Goal: Information Seeking & Learning: Learn about a topic

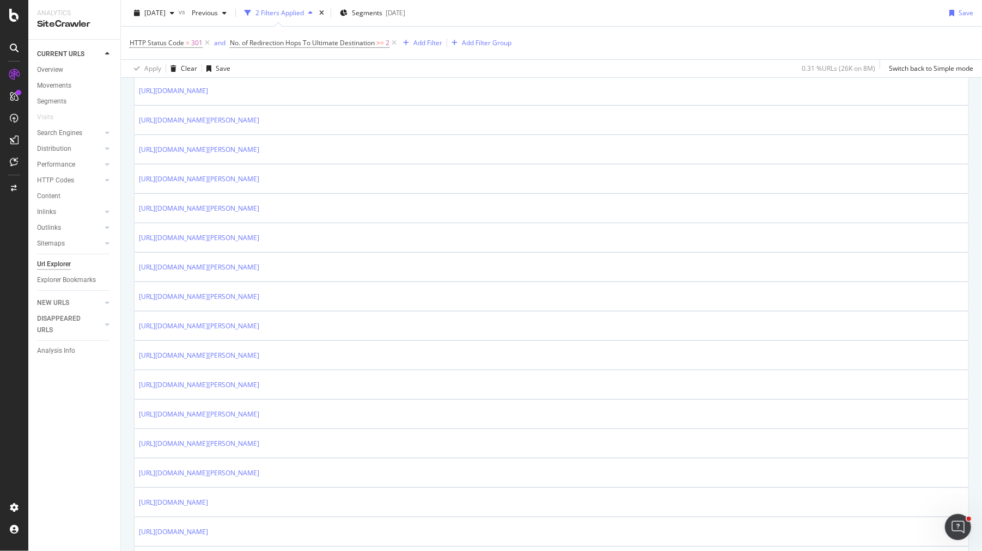
scroll to position [512, 0]
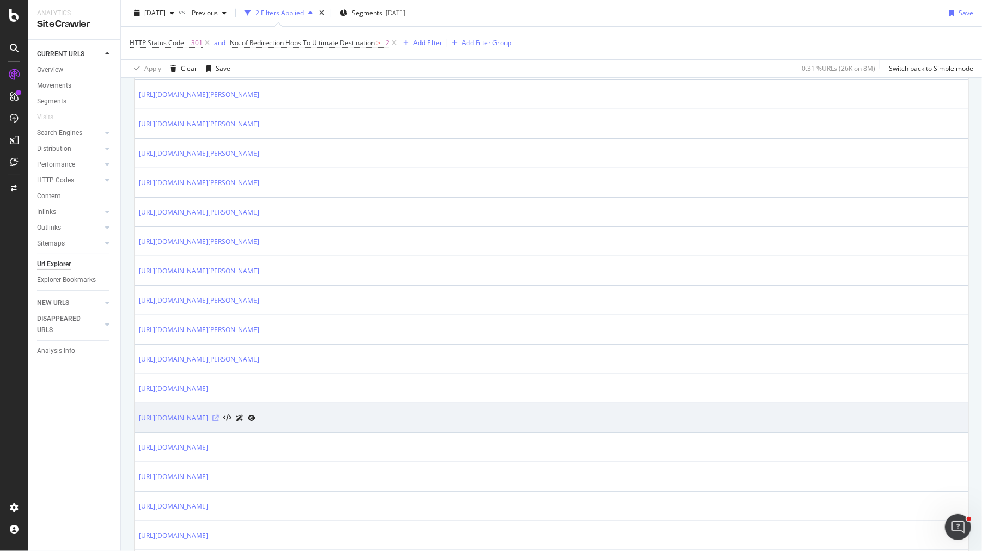
click at [219, 415] on icon at bounding box center [215, 418] width 7 height 7
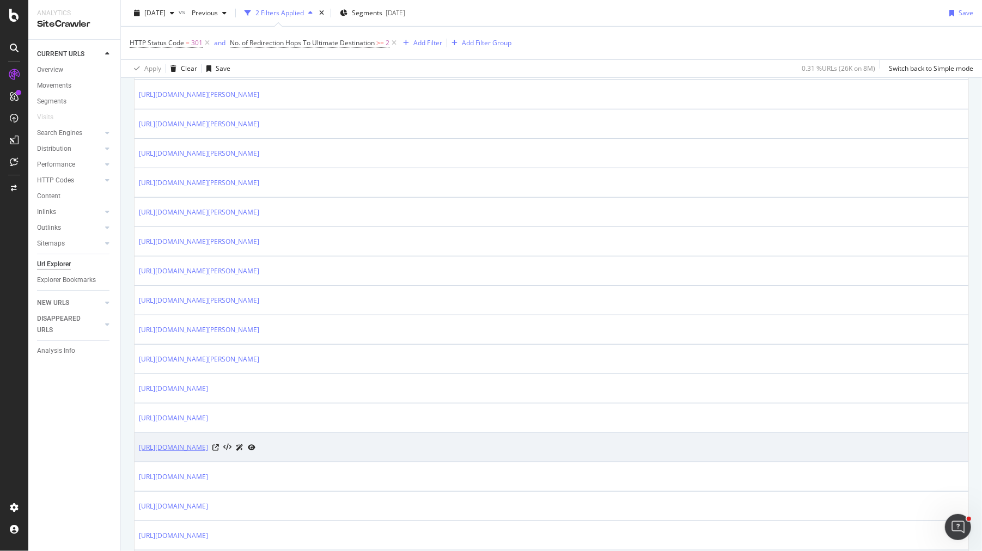
drag, startPoint x: 137, startPoint y: 441, endPoint x: 312, endPoint y: 442, distance: 175.4
click at [312, 442] on td "https://www.trendyol.com/ar/red-ballerina-flats-x-r7-c113" at bounding box center [552, 447] width 834 height 29
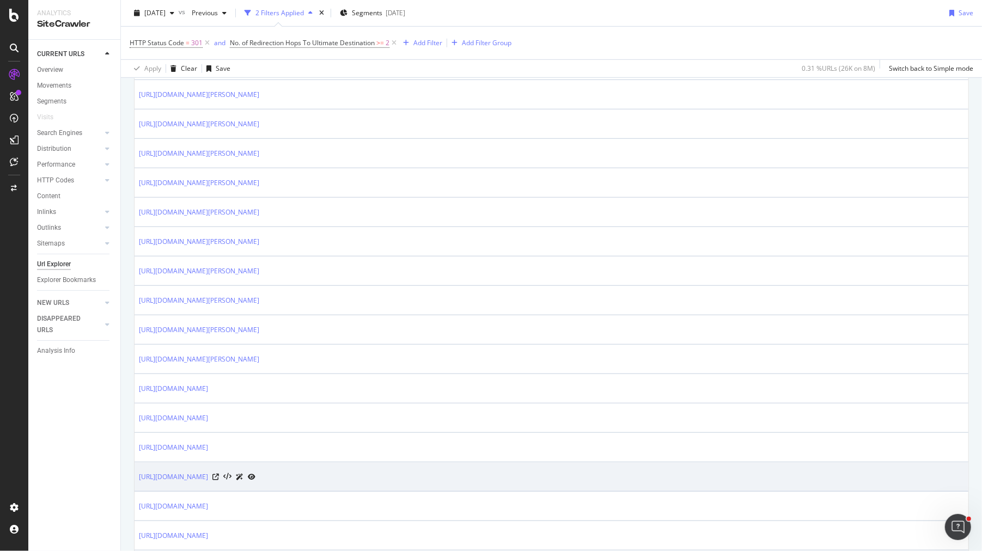
copy link "https://www.trendyol.com/ar/red-ballerina-flats-x-r7-c113"
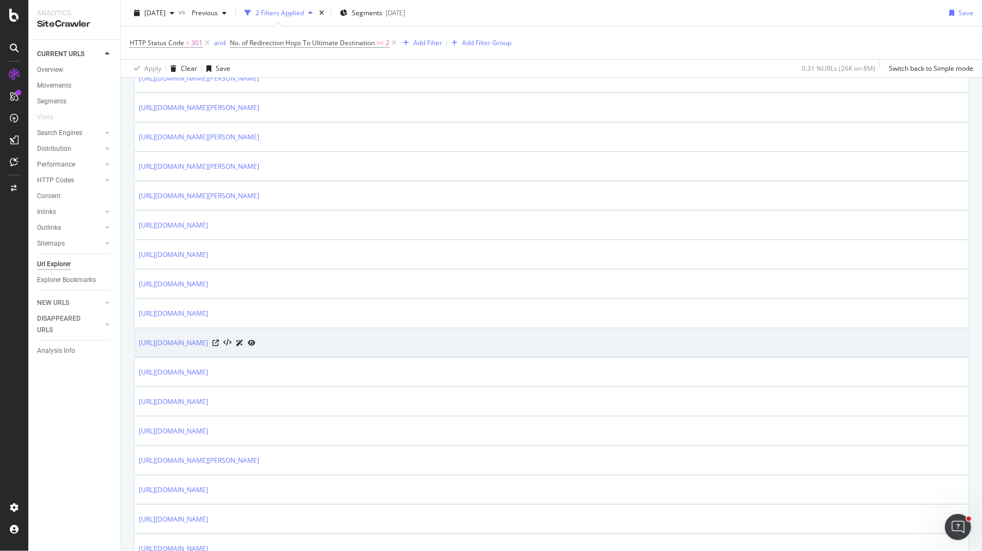
drag, startPoint x: 136, startPoint y: 333, endPoint x: 359, endPoint y: 338, distance: 222.9
click at [359, 338] on td "https://www.trendyol.com/ar/black-women-ballerina-flats-x-r14-g1-c113" at bounding box center [552, 343] width 834 height 29
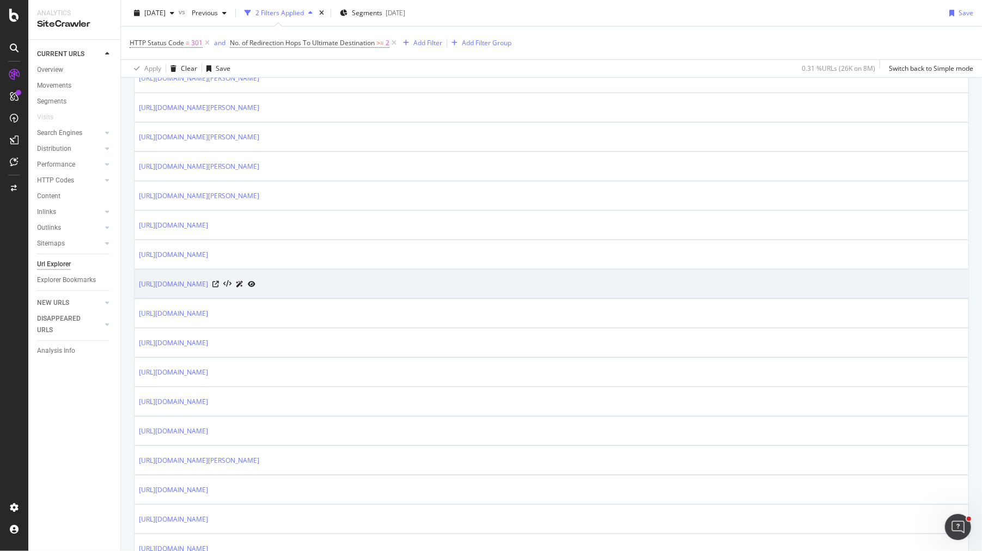
copy link "https://www.trendyol.com/ar/black-women-ballerina-flats-x-r14-g1-c113"
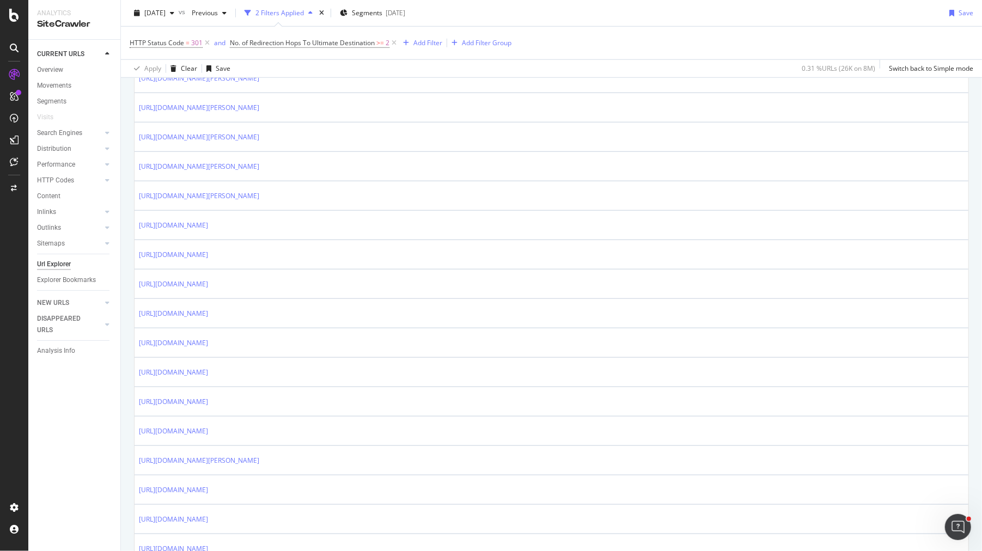
click at [132, 331] on div "URLs Crawled By Botify By page_types Chart (by Value) Table Expand Export as CS…" at bounding box center [551, 329] width 861 height 1772
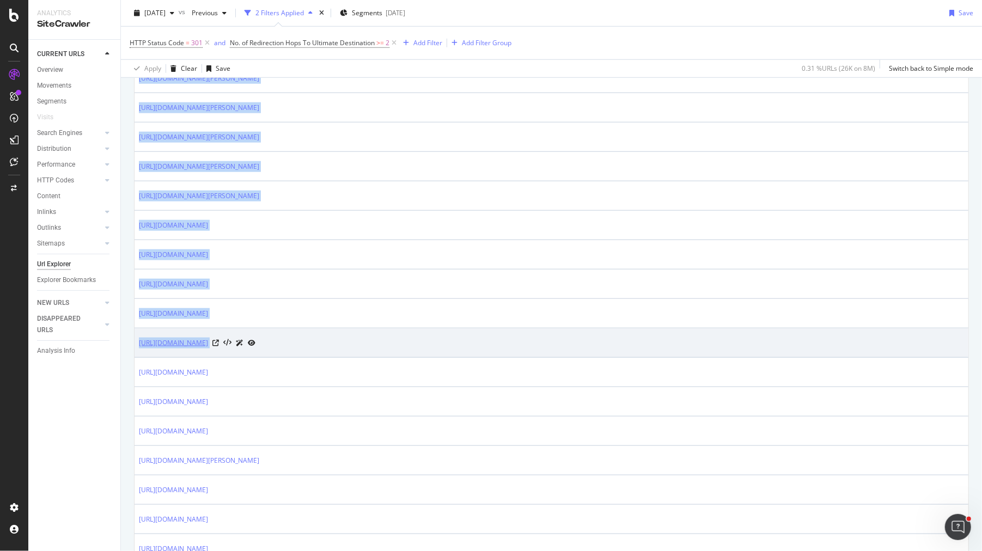
drag, startPoint x: 130, startPoint y: 333, endPoint x: 347, endPoint y: 333, distance: 217.4
click at [384, 333] on div "URLs Crawled By Botify By page_types Chart (by Value) Table Expand Export as CS…" at bounding box center [551, 329] width 861 height 1772
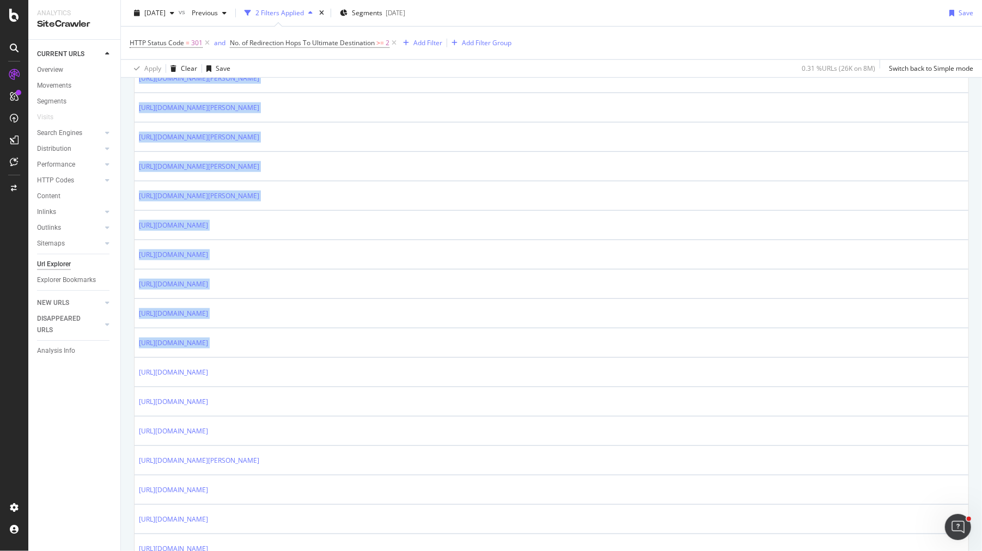
click at [132, 333] on div "URLs Crawled By Botify By page_types Chart (by Value) Table Expand Export as CS…" at bounding box center [551, 329] width 861 height 1772
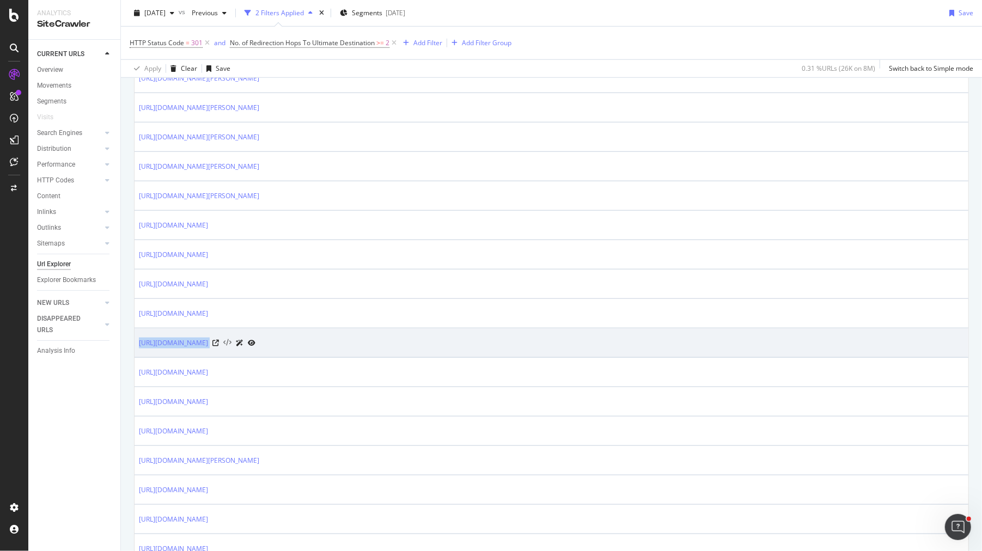
drag, startPoint x: 136, startPoint y: 335, endPoint x: 374, endPoint y: 336, distance: 238.6
click at [374, 336] on td "https://www.trendyol.com/ar/black-women-ballerina-flats-x-r14-g1-c113" at bounding box center [552, 343] width 834 height 29
copy tbody "https://www.trendyol.com/ar/black-women-ballerina-flats-x-r14-g1-c113"
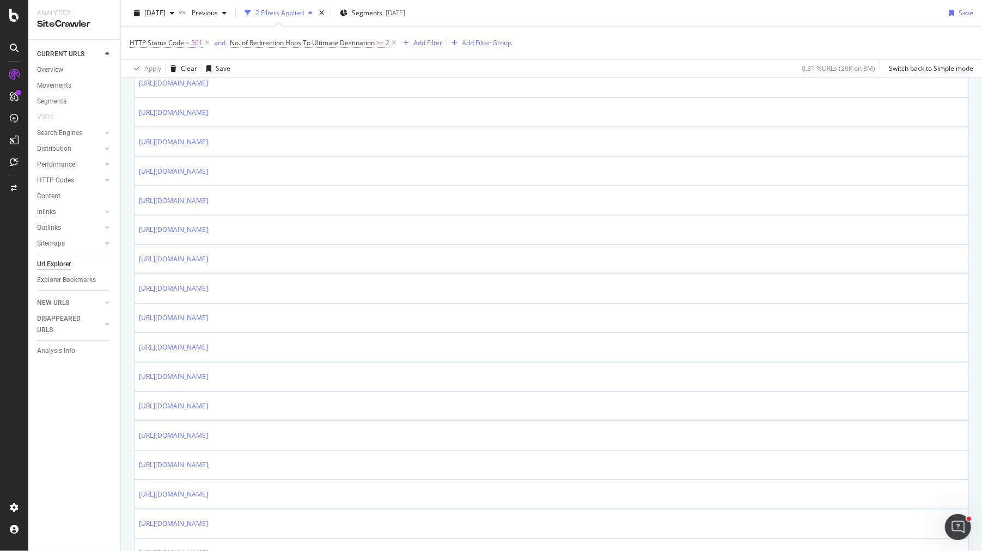
scroll to position [1325, 0]
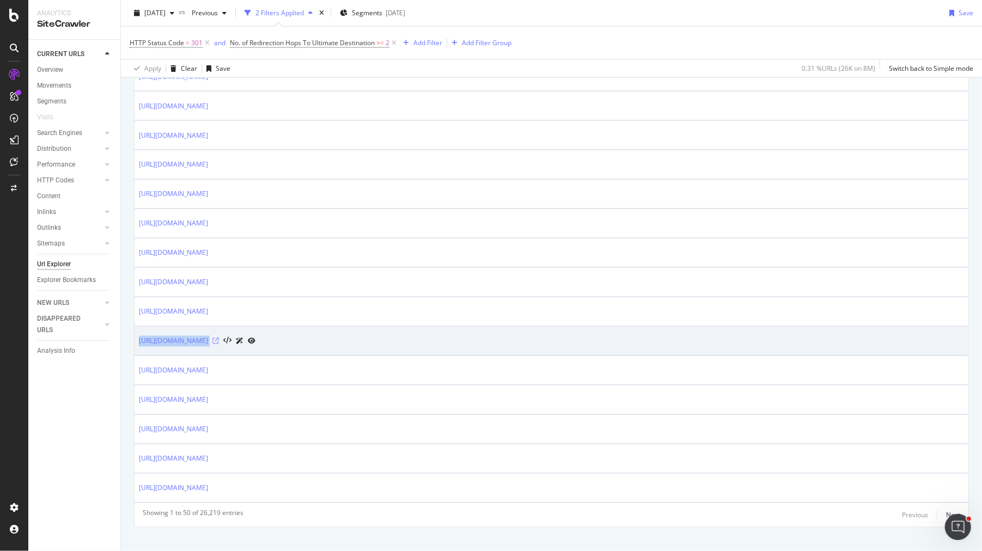
drag, startPoint x: 137, startPoint y: 326, endPoint x: 338, endPoint y: 326, distance: 200.5
click at [338, 327] on td "https://www.trendyol.com/ar/gray-remote-control-x-r4-c110304" at bounding box center [552, 341] width 834 height 29
copy tbody "https://www.trendyol.com/ar/gray-remote-control-x-r4-c110304"
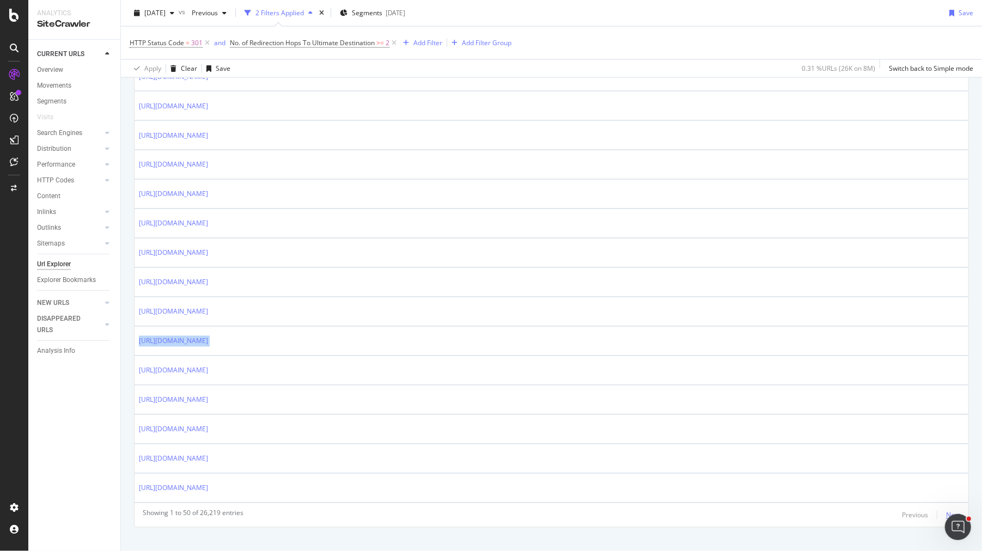
click at [955, 511] on div "Next" at bounding box center [953, 515] width 14 height 9
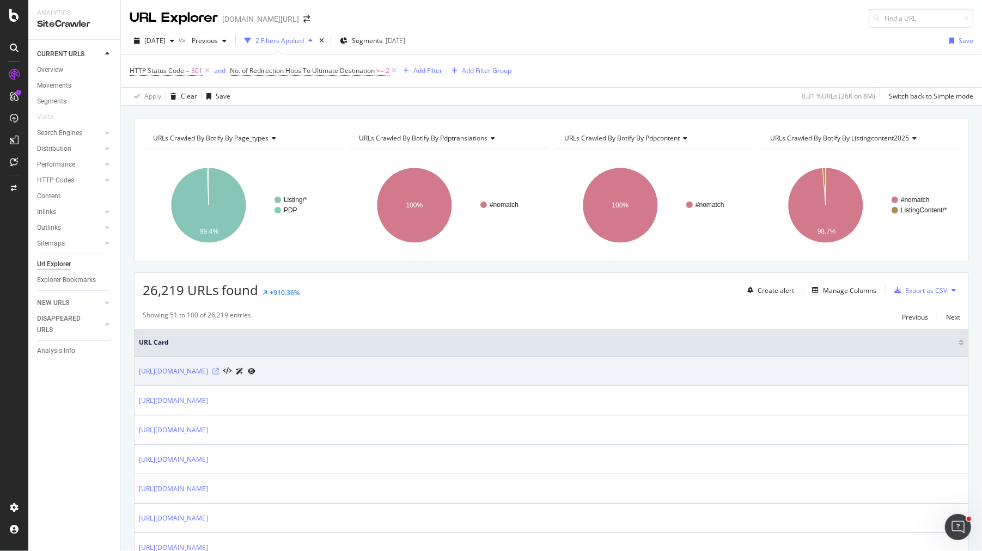
click at [219, 368] on icon at bounding box center [215, 371] width 7 height 7
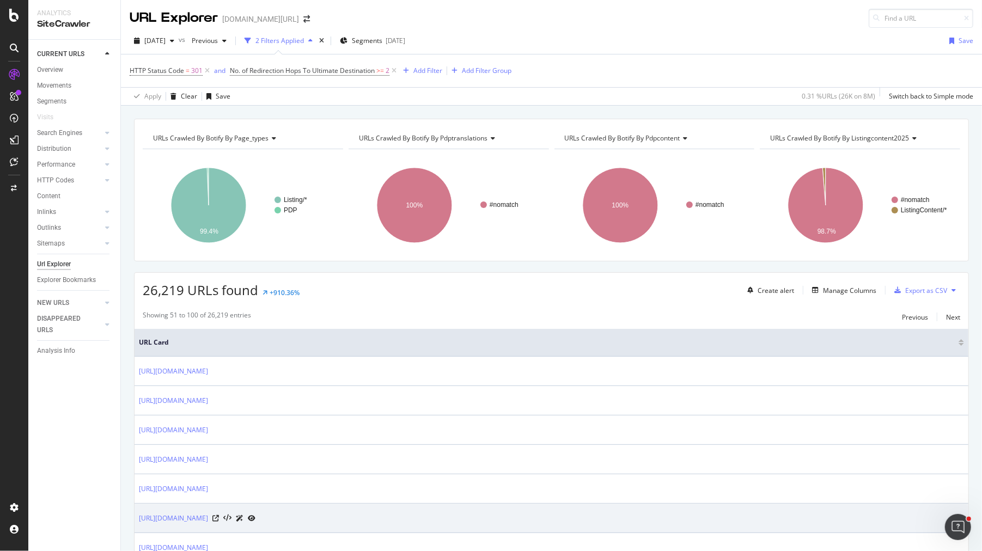
drag, startPoint x: 137, startPoint y: 514, endPoint x: 323, endPoint y: 512, distance: 185.3
click at [323, 512] on td "https://www.trendyol.com/ar/beige-men-belts-x-r2-g2-c1093" at bounding box center [552, 518] width 834 height 29
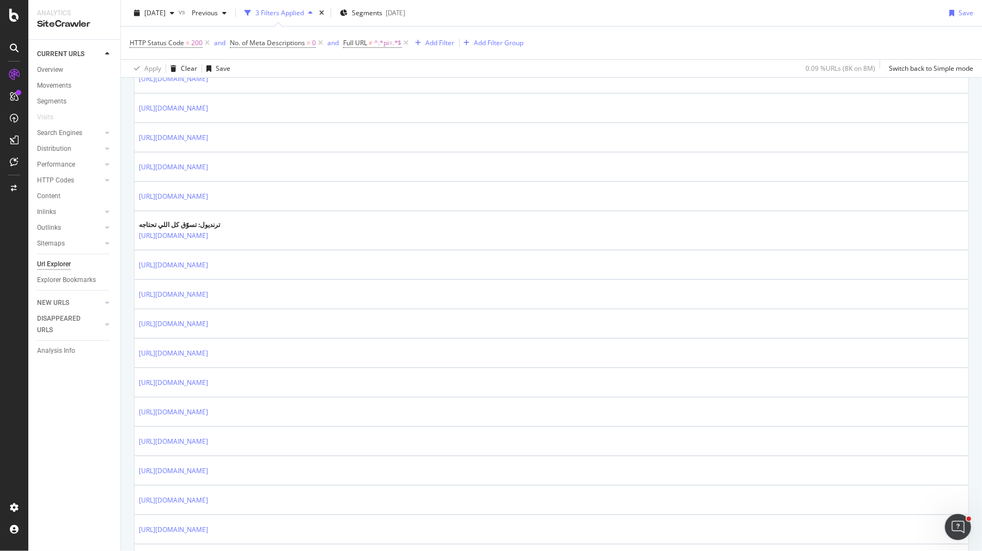
scroll to position [916, 0]
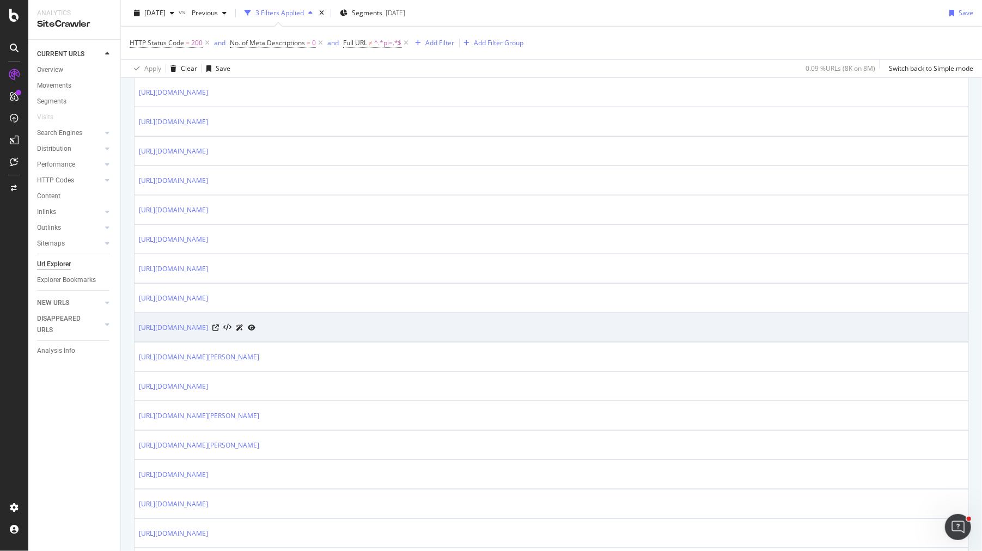
drag, startPoint x: 135, startPoint y: 318, endPoint x: 403, endPoint y: 321, distance: 268.6
click at [403, 321] on td "https://www.trendyol.com/ar/ceyiz-diyari-beige-single-coverlets-x-b110581-r2-c1…" at bounding box center [552, 327] width 834 height 29
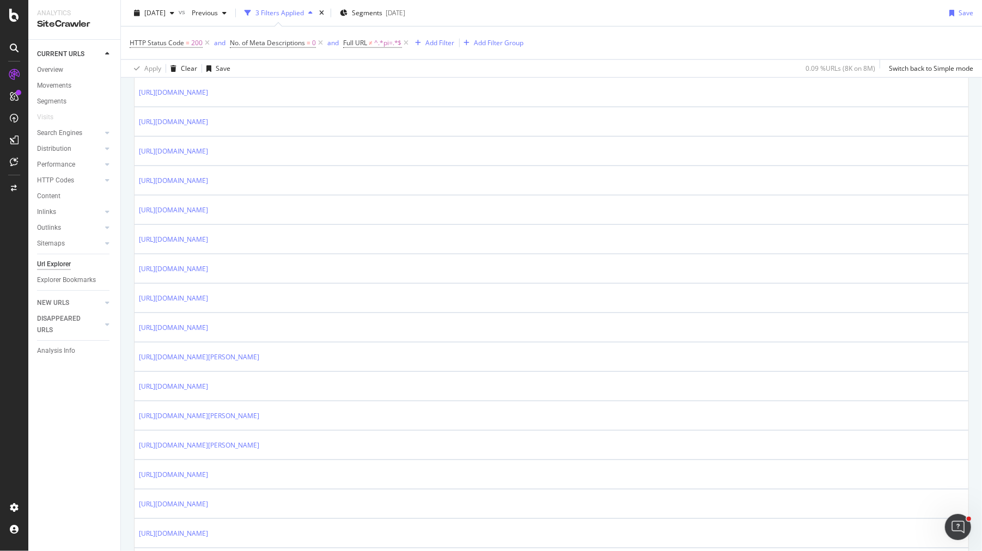
copy link "https://www.trendyol.com/ar/ceyiz-diyari-beige-single-coverlets-x-b110581-r2-c1…"
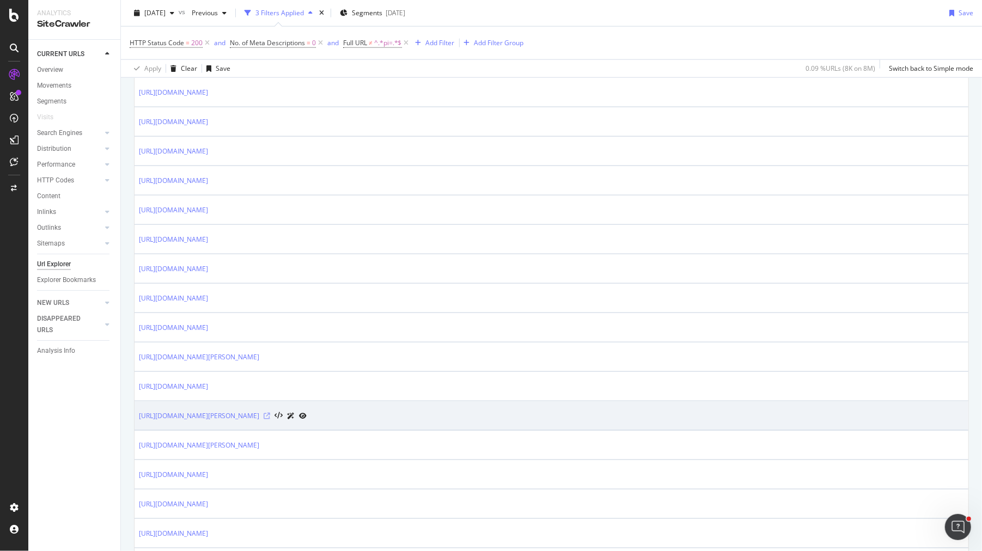
click at [270, 413] on icon at bounding box center [267, 416] width 7 height 7
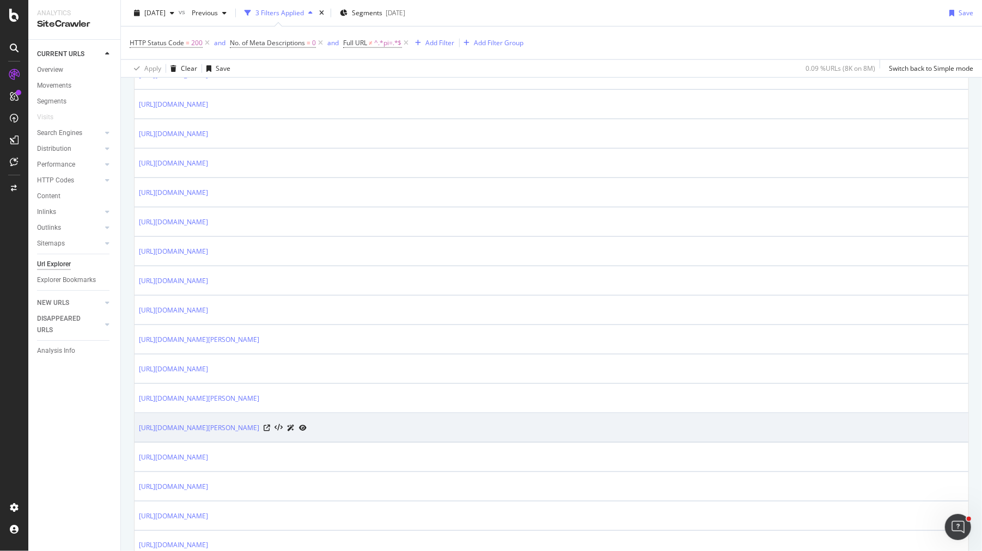
scroll to position [936, 0]
click at [270, 423] on icon at bounding box center [267, 426] width 7 height 7
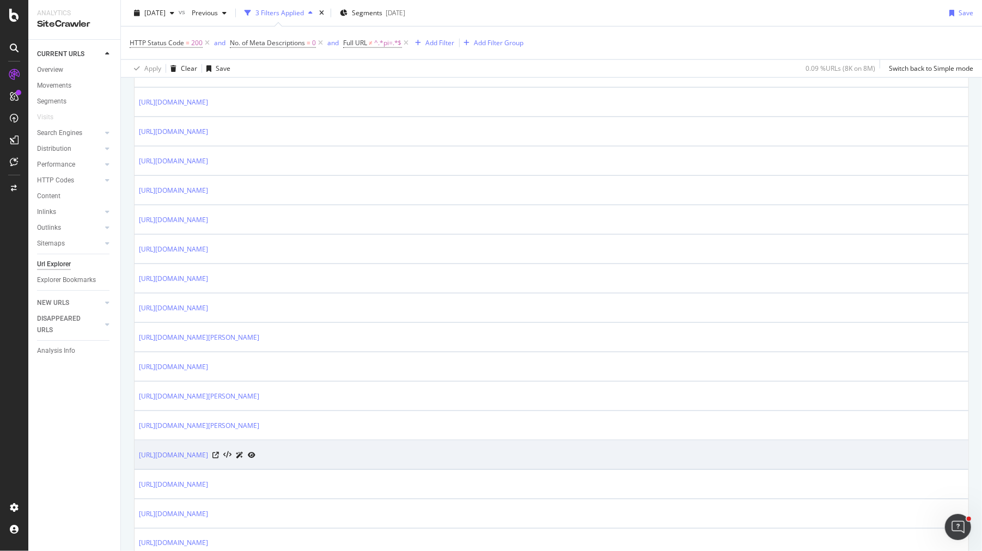
click at [256, 450] on div at bounding box center [233, 455] width 43 height 11
click at [219, 452] on icon at bounding box center [215, 455] width 7 height 7
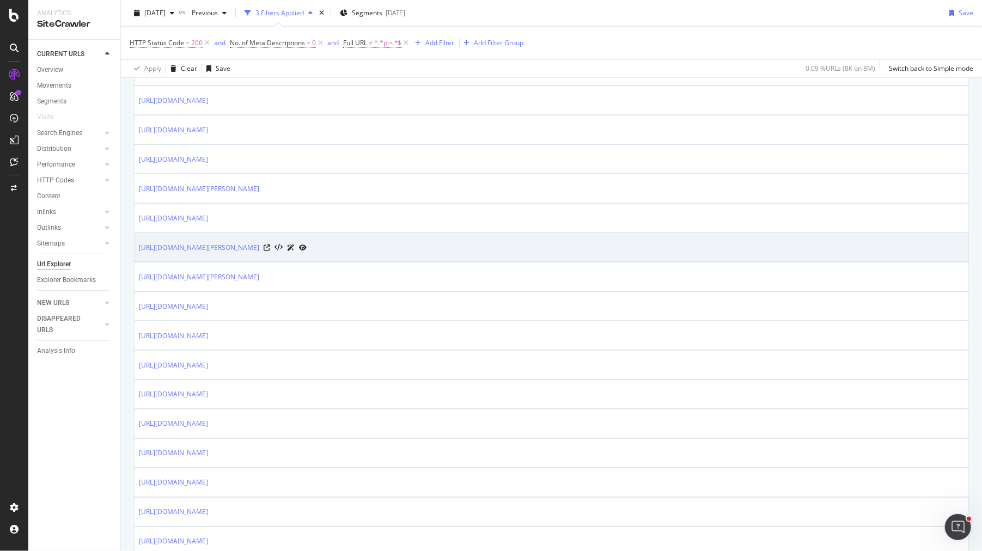
scroll to position [1118, 0]
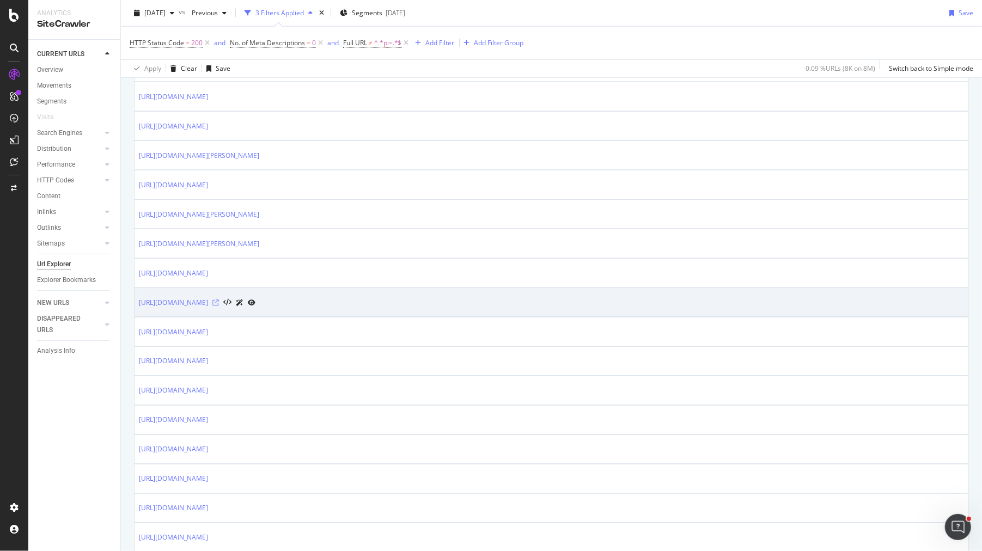
click at [219, 300] on icon at bounding box center [215, 303] width 7 height 7
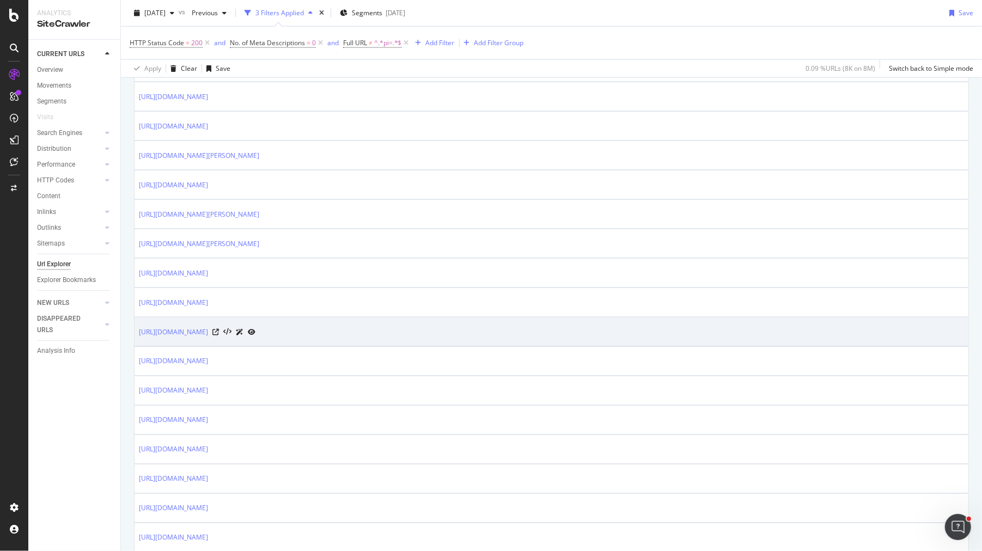
scroll to position [1344, 0]
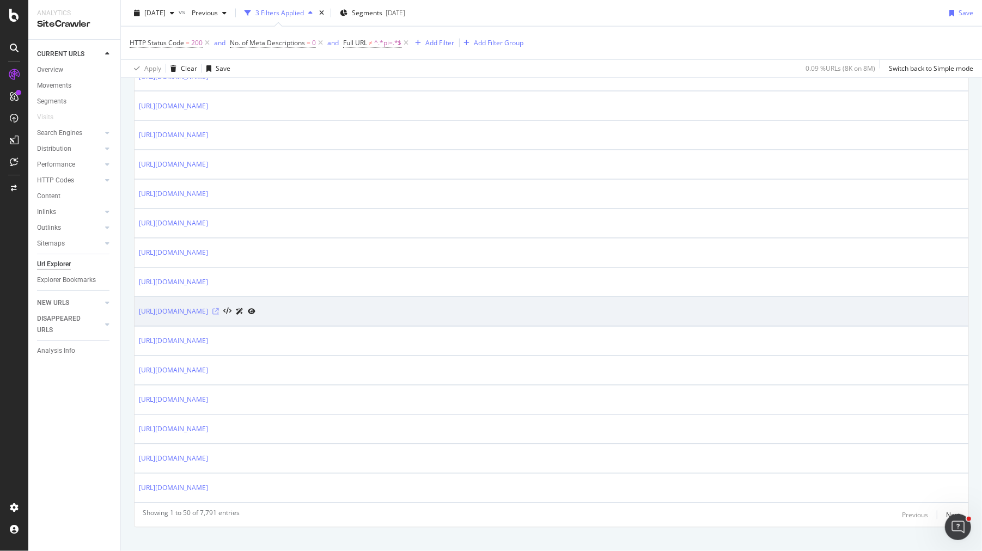
click at [219, 309] on icon at bounding box center [215, 312] width 7 height 7
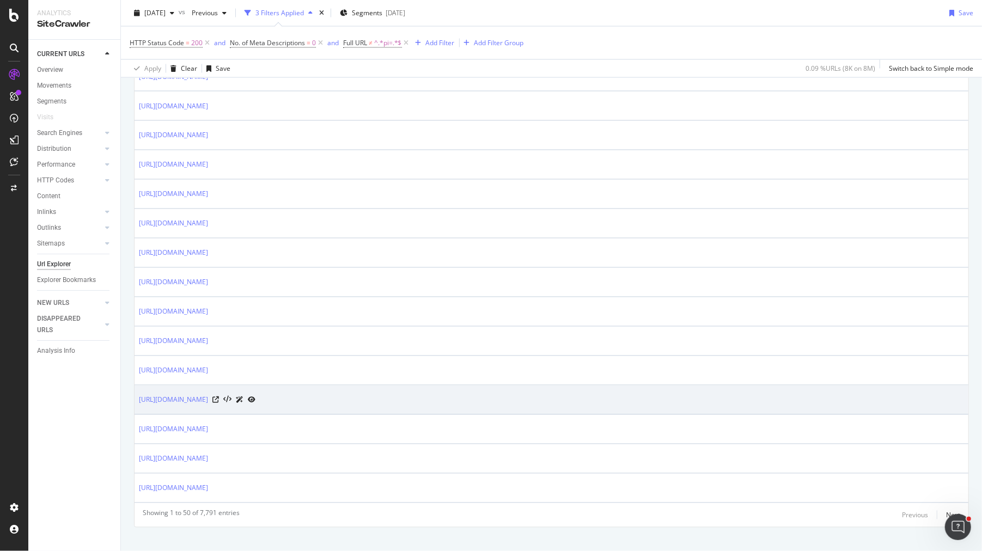
click at [256, 394] on div at bounding box center [233, 399] width 43 height 11
click at [219, 397] on icon at bounding box center [215, 400] width 7 height 7
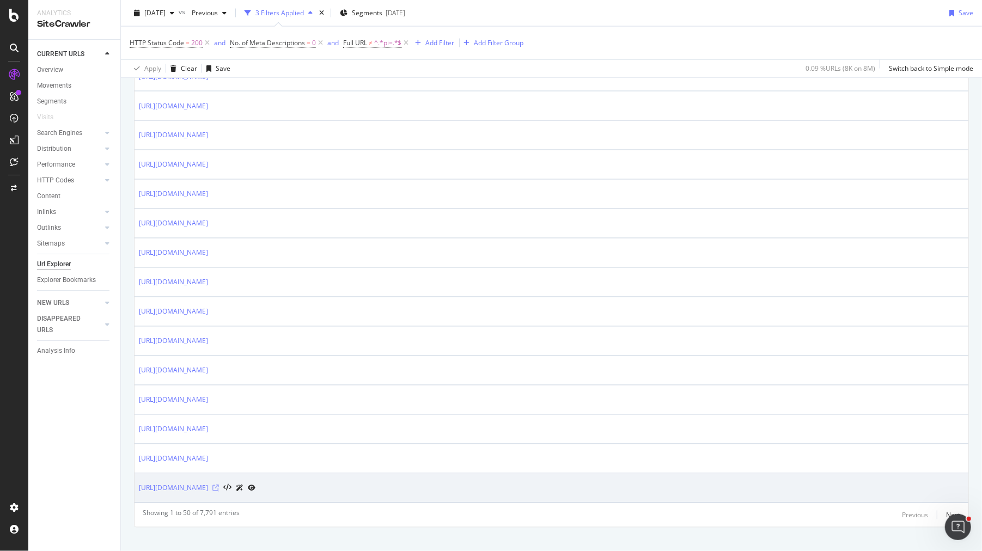
click at [219, 485] on icon at bounding box center [215, 488] width 7 height 7
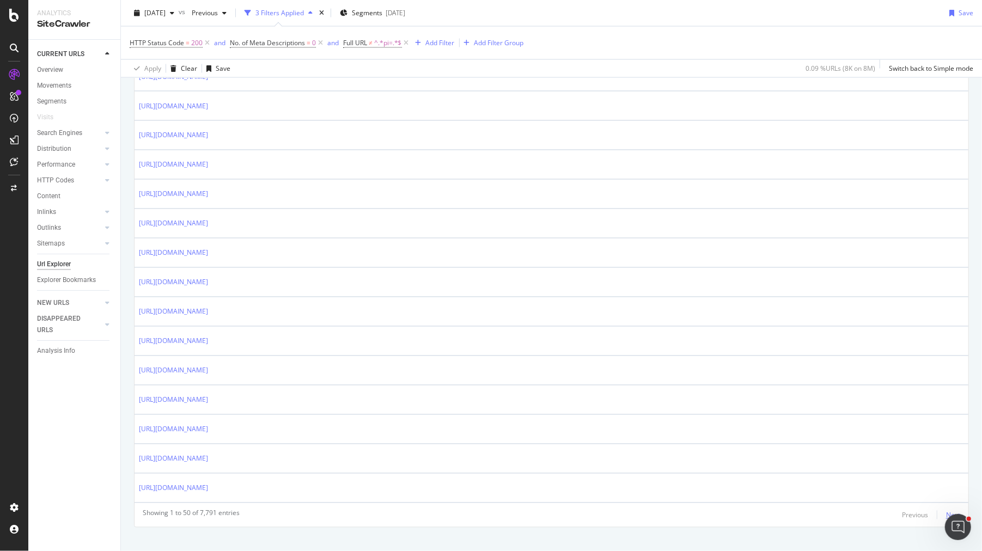
click at [958, 511] on div "Next" at bounding box center [953, 515] width 14 height 9
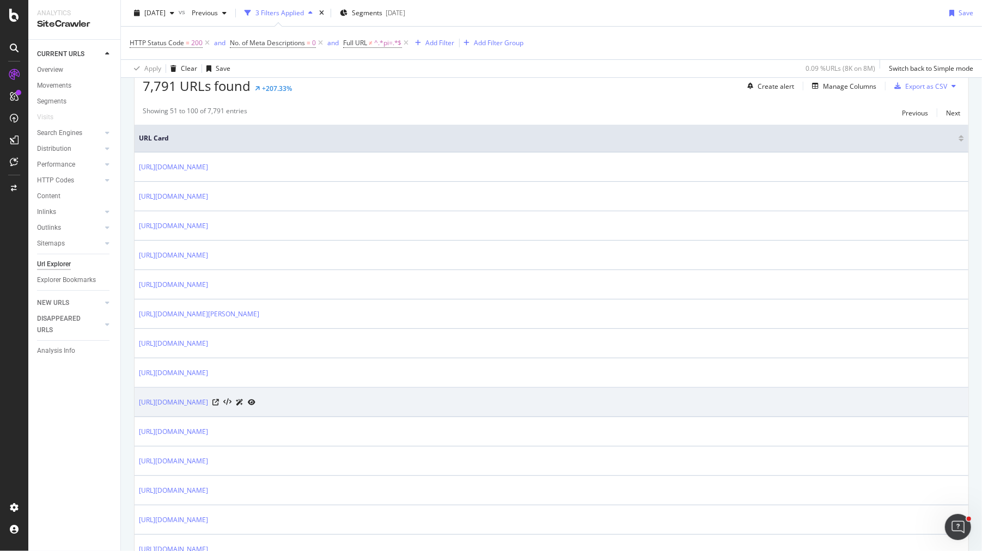
scroll to position [217, 0]
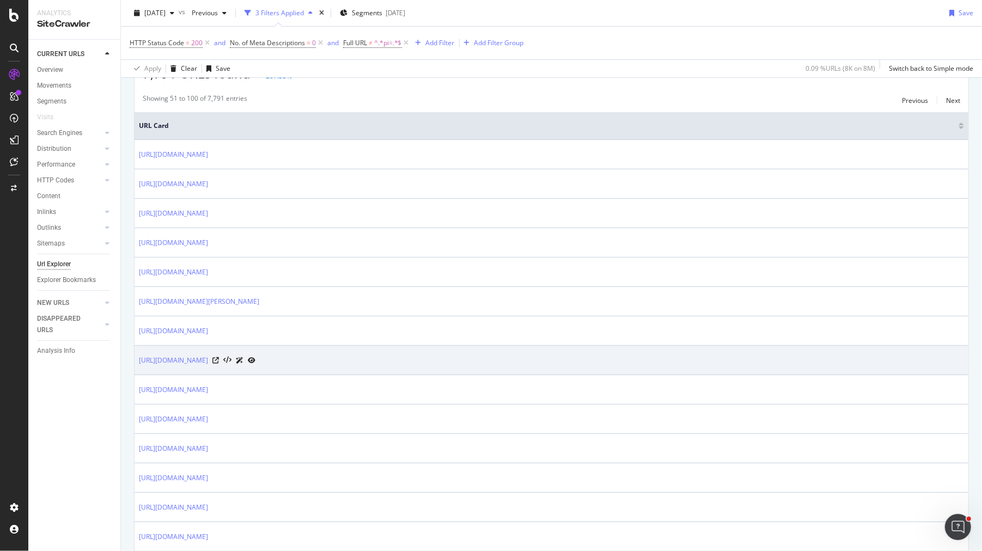
click at [256, 357] on div "https://www.trendyol.com/ar/profilo-hair-dryer-x-b105009-c1161" at bounding box center [197, 360] width 117 height 11
click at [219, 357] on icon at bounding box center [215, 360] width 7 height 7
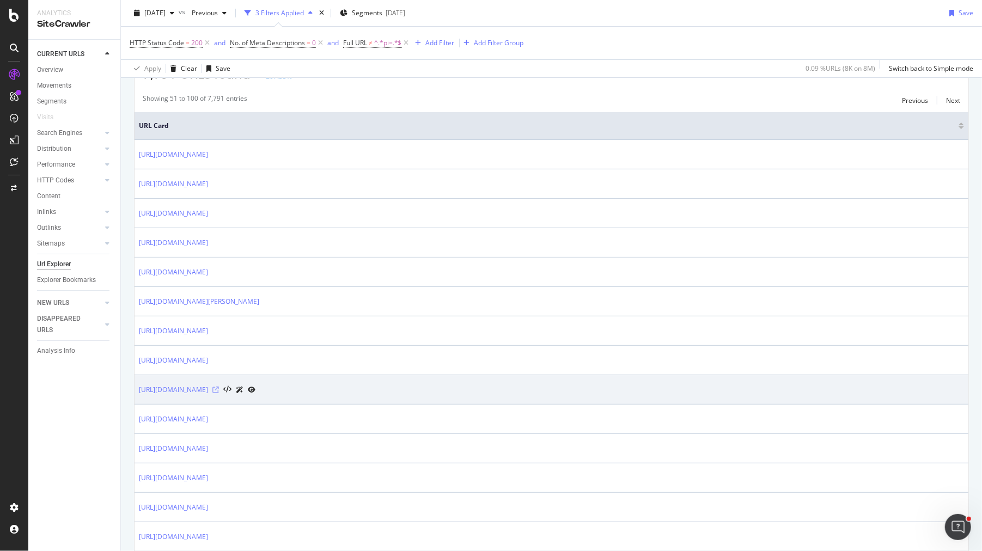
click at [219, 387] on icon at bounding box center [215, 390] width 7 height 7
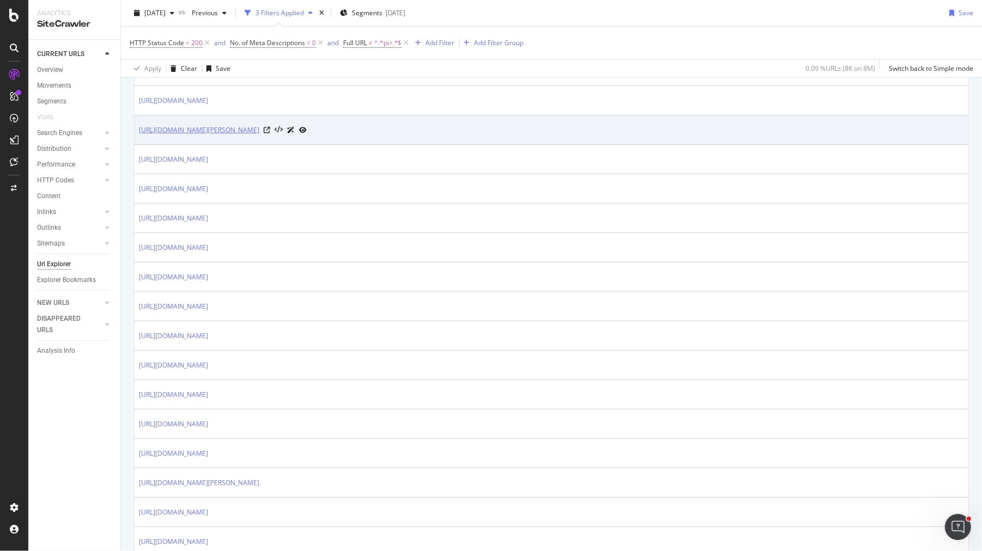
scroll to position [715, 0]
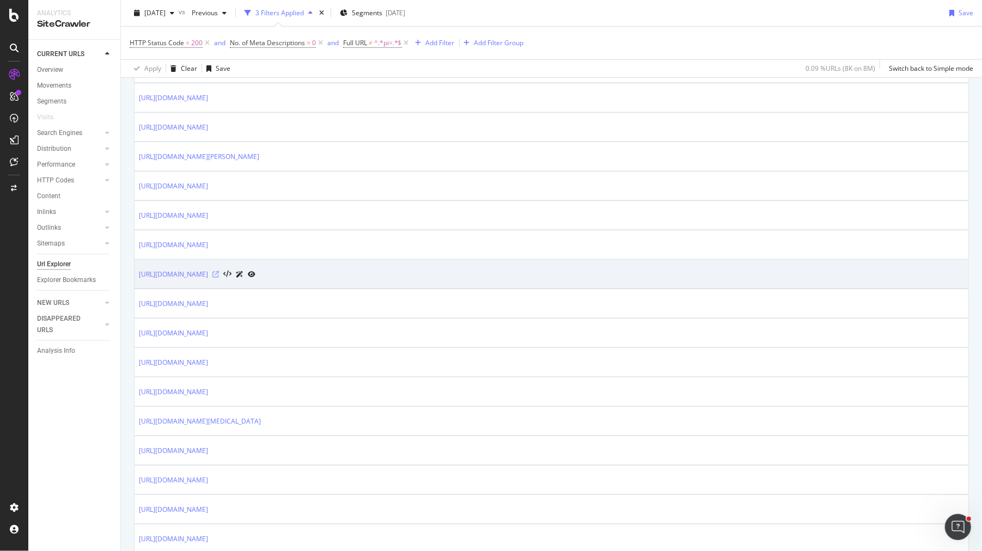
click at [219, 271] on icon at bounding box center [215, 274] width 7 height 7
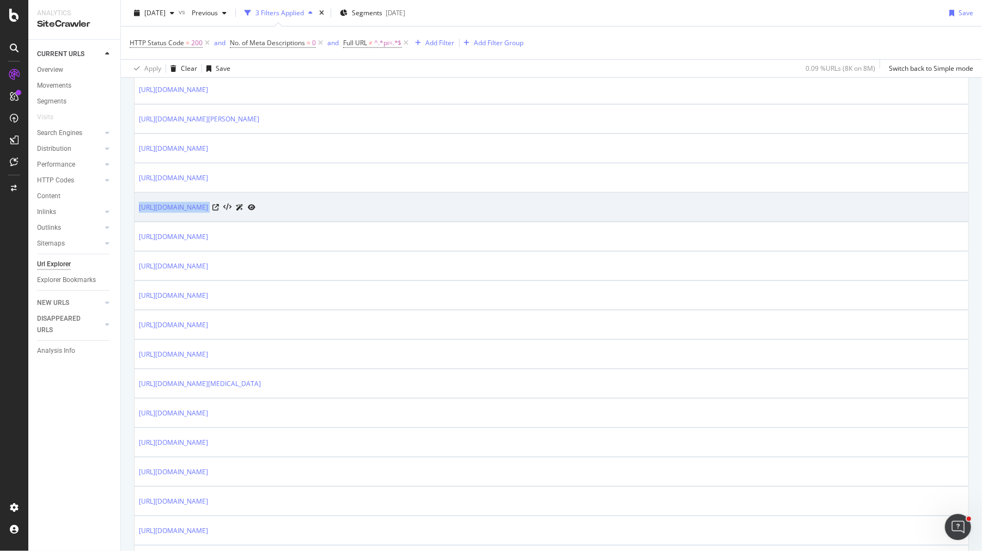
drag, startPoint x: 136, startPoint y: 199, endPoint x: 346, endPoint y: 202, distance: 210.3
click at [347, 202] on td "https://www.trendyol.com/ar/tofisa-modest-clothing-x-b110912-c81" at bounding box center [552, 207] width 834 height 29
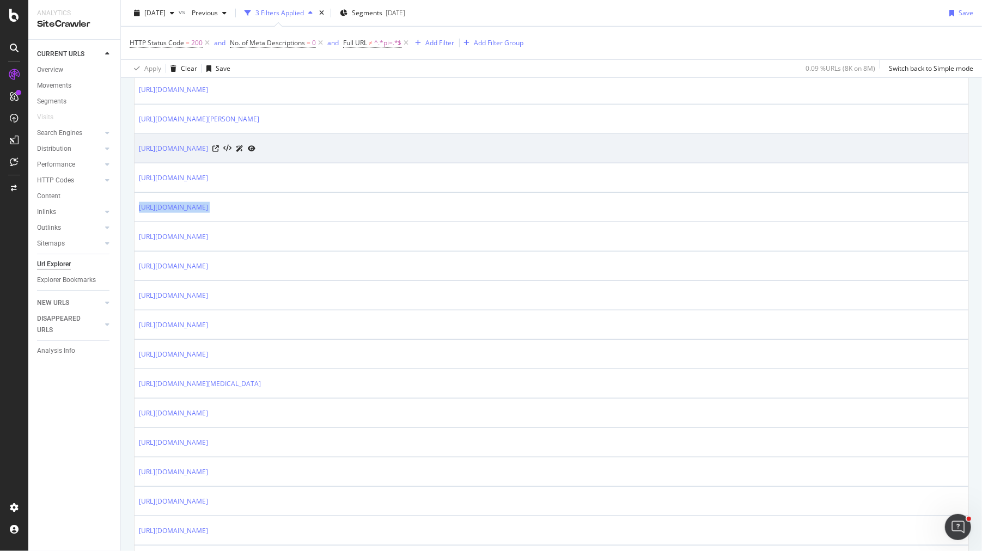
copy tbody "https://www.trendyol.com/ar/tofisa-modest-clothing-x-b110912-c81"
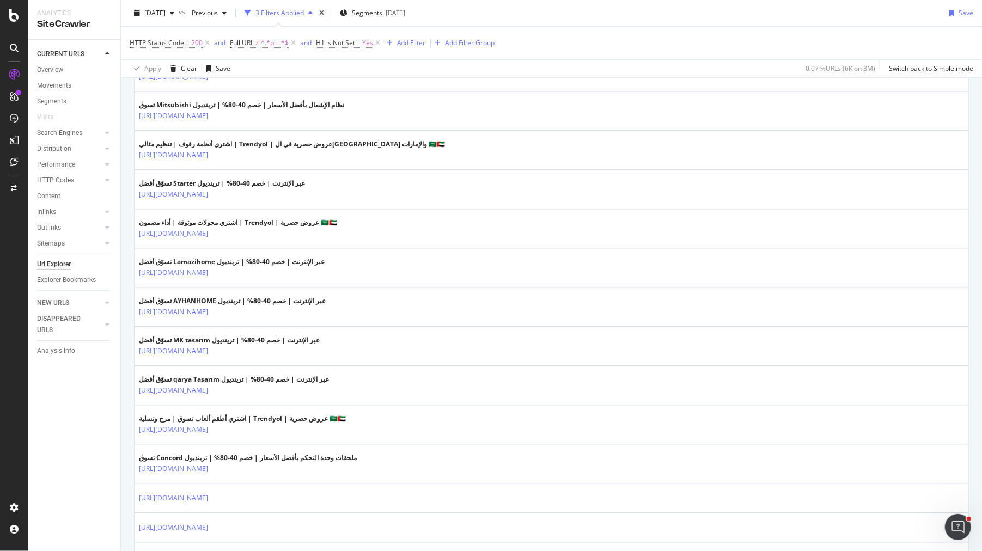
scroll to position [1746, 0]
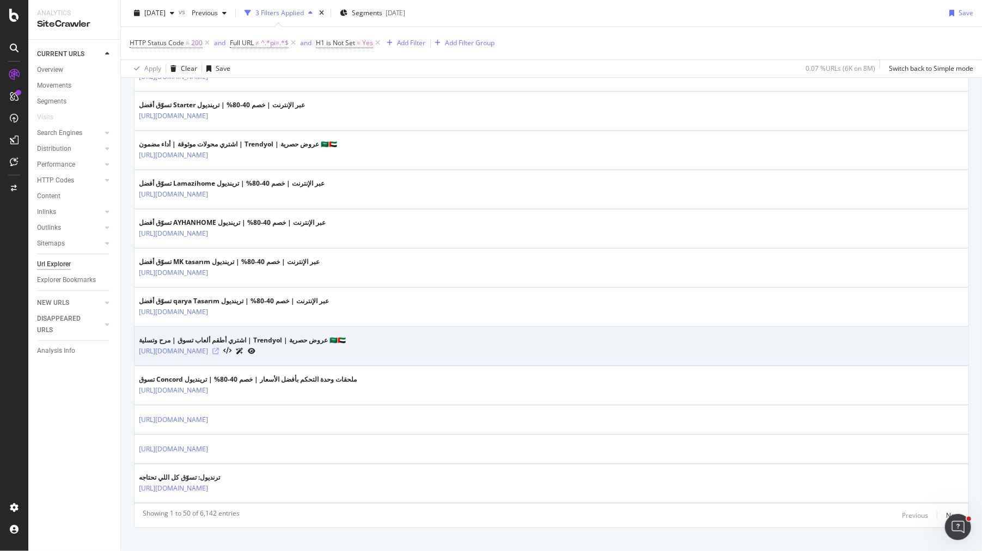
click at [219, 348] on icon at bounding box center [215, 351] width 7 height 7
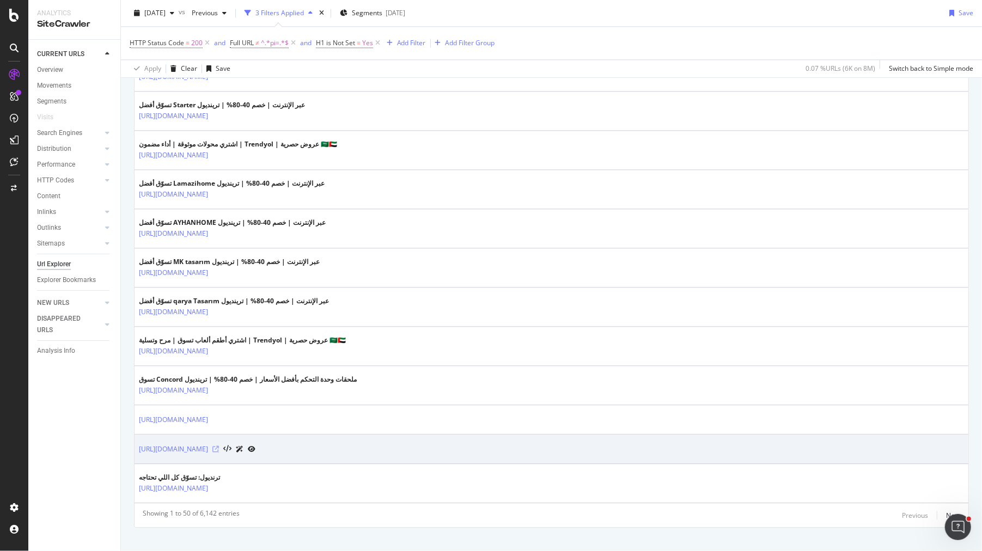
click at [219, 446] on icon at bounding box center [215, 449] width 7 height 7
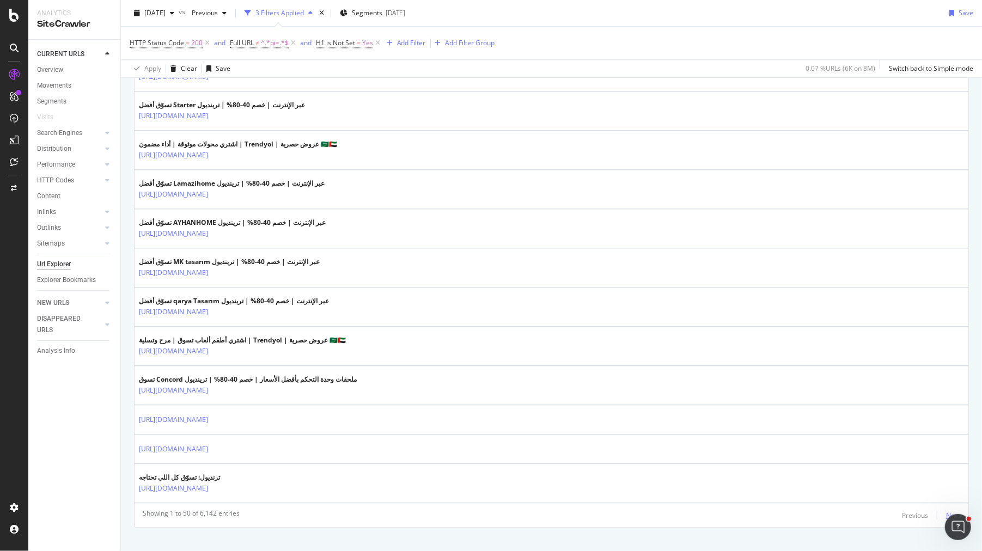
click at [953, 511] on div "Next" at bounding box center [953, 515] width 14 height 9
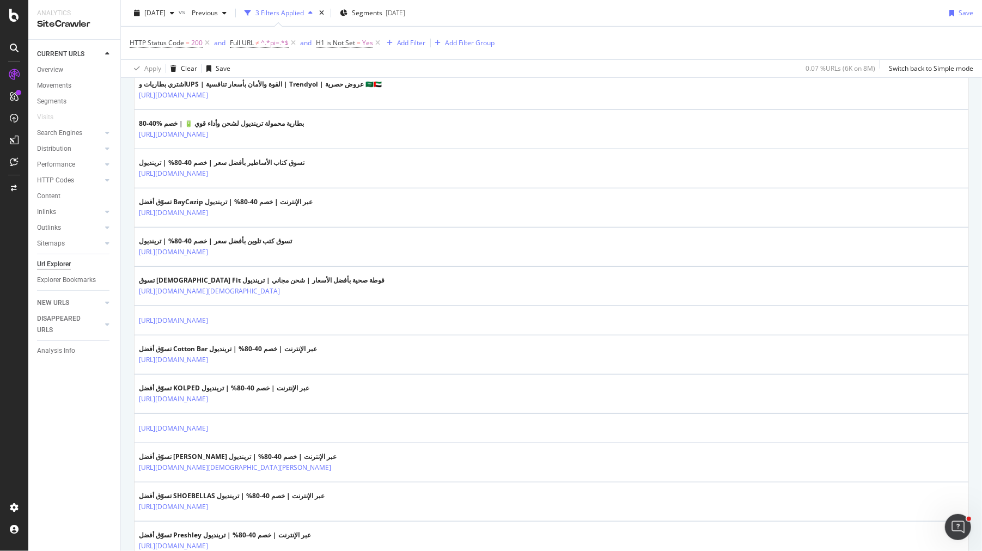
scroll to position [898, 0]
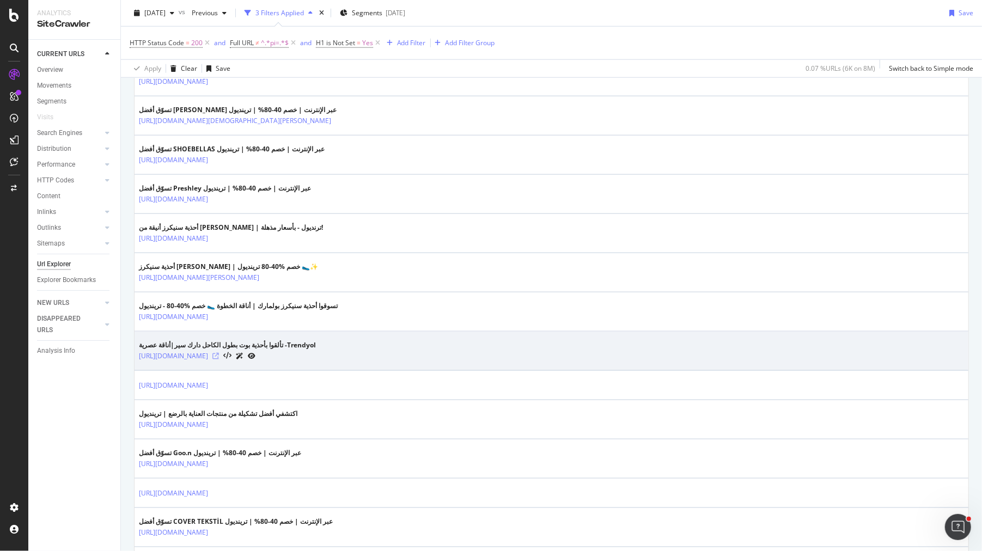
click at [219, 353] on icon at bounding box center [215, 356] width 7 height 7
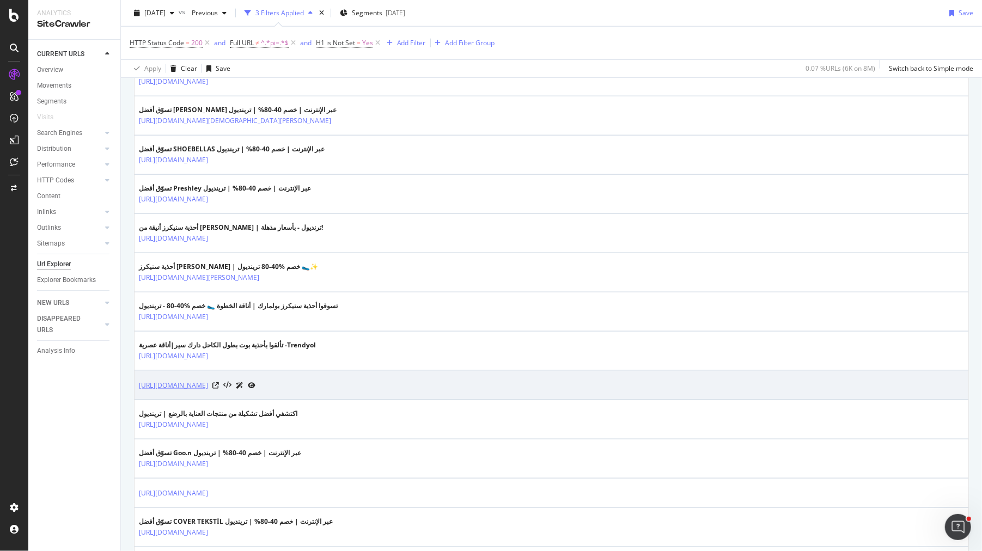
scroll to position [1159, 0]
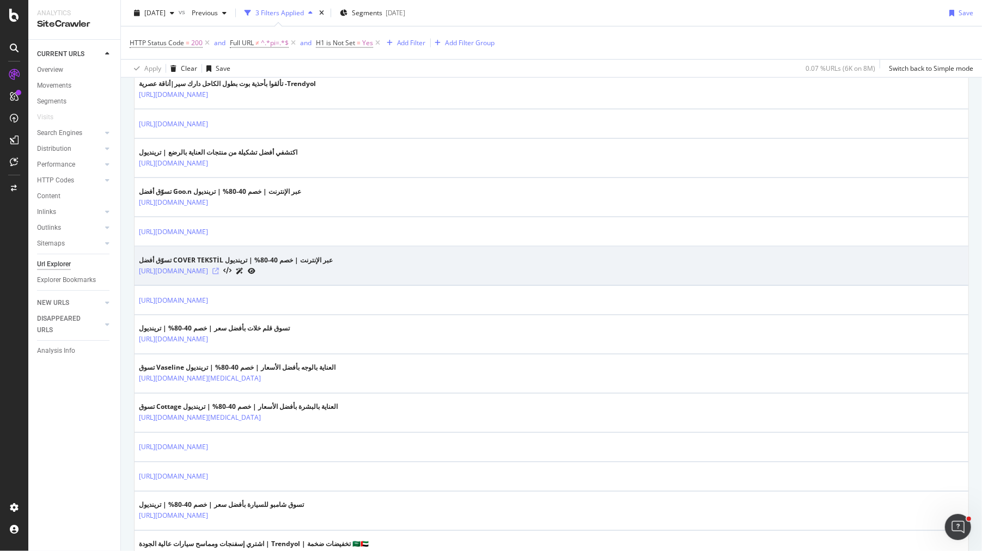
click at [219, 268] on icon at bounding box center [215, 271] width 7 height 7
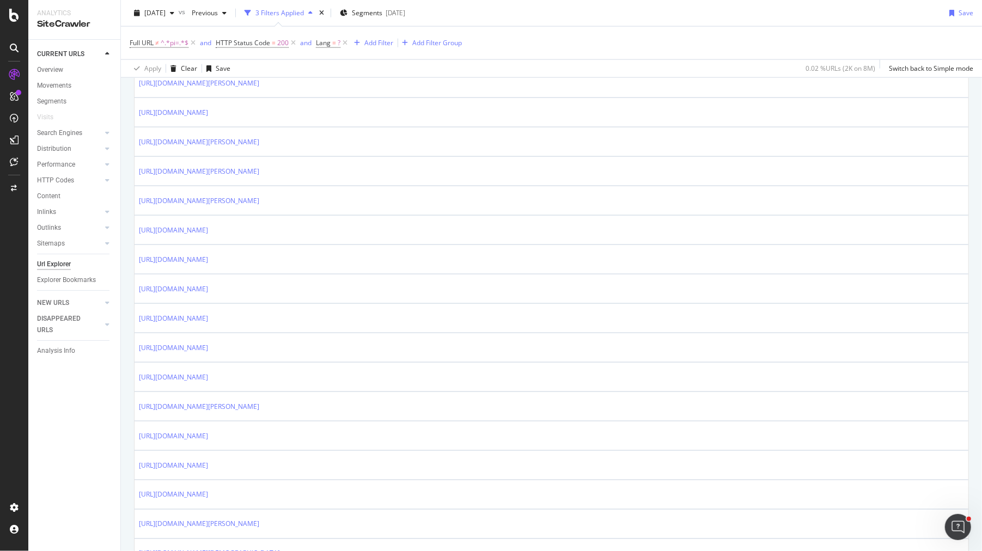
scroll to position [1325, 0]
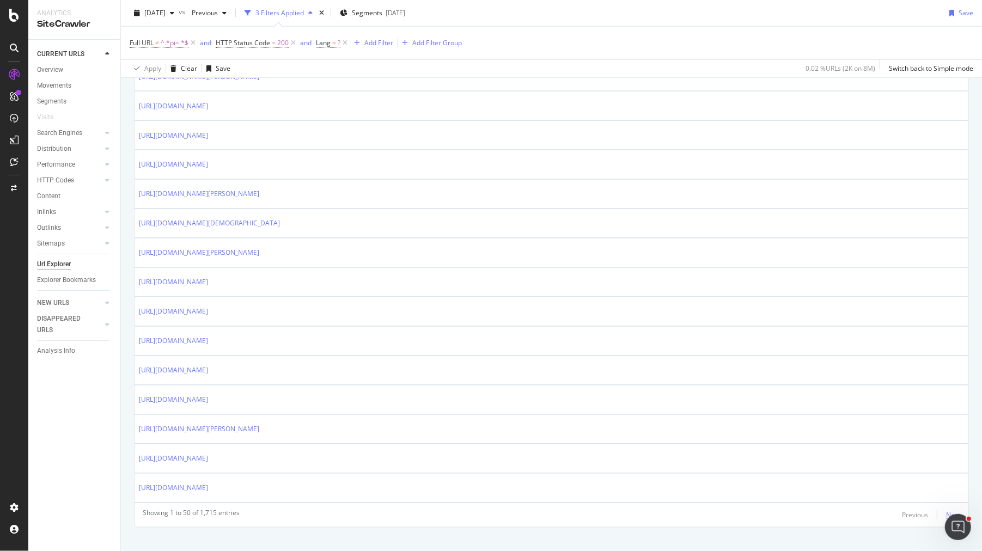
click at [948, 511] on div "Next" at bounding box center [953, 515] width 14 height 9
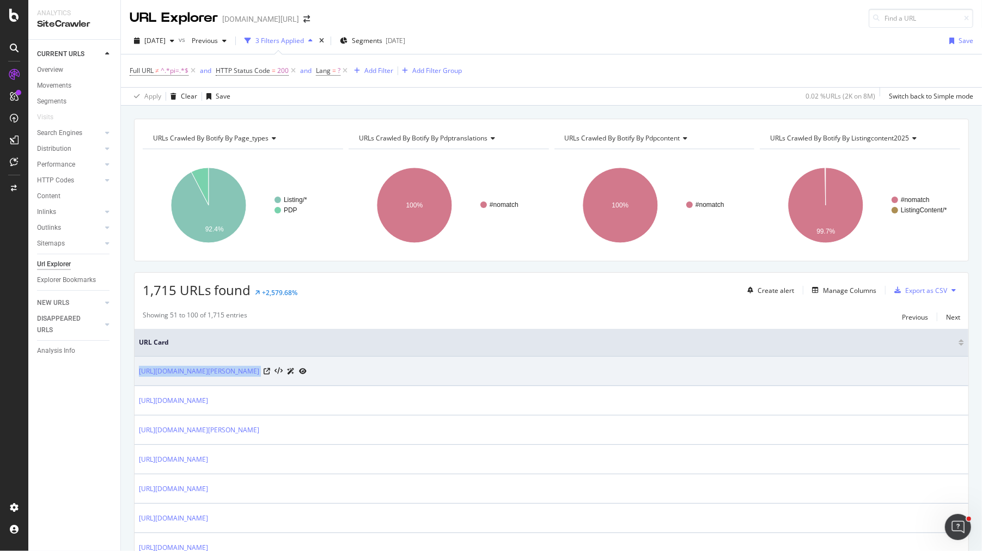
drag, startPoint x: 137, startPoint y: 367, endPoint x: 363, endPoint y: 368, distance: 226.1
click at [363, 368] on td "https://www.trendyol.com/ar/calvin-klein-kids-sweatsuits-x-b54-g3-c1049" at bounding box center [552, 371] width 834 height 29
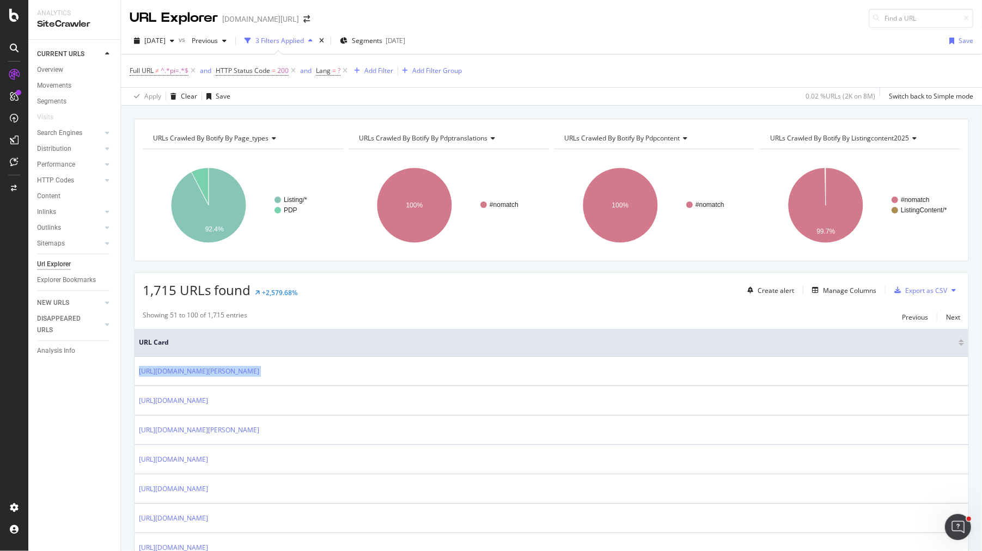
copy tbody "https://www.trendyol.com/ar/calvin-klein-kids-sweatsuits-x-b54-g3-c1049"
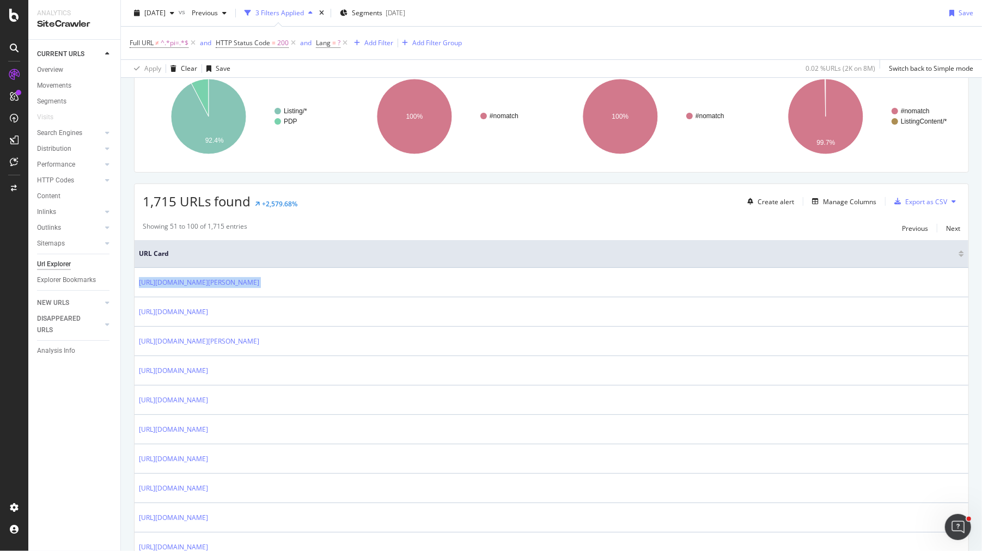
scroll to position [185, 0]
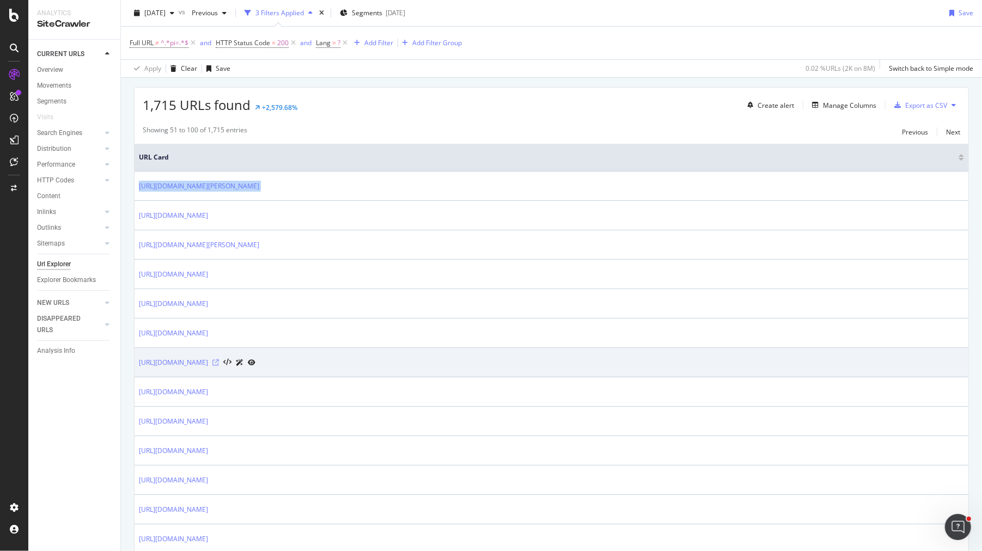
click at [219, 360] on icon at bounding box center [215, 363] width 7 height 7
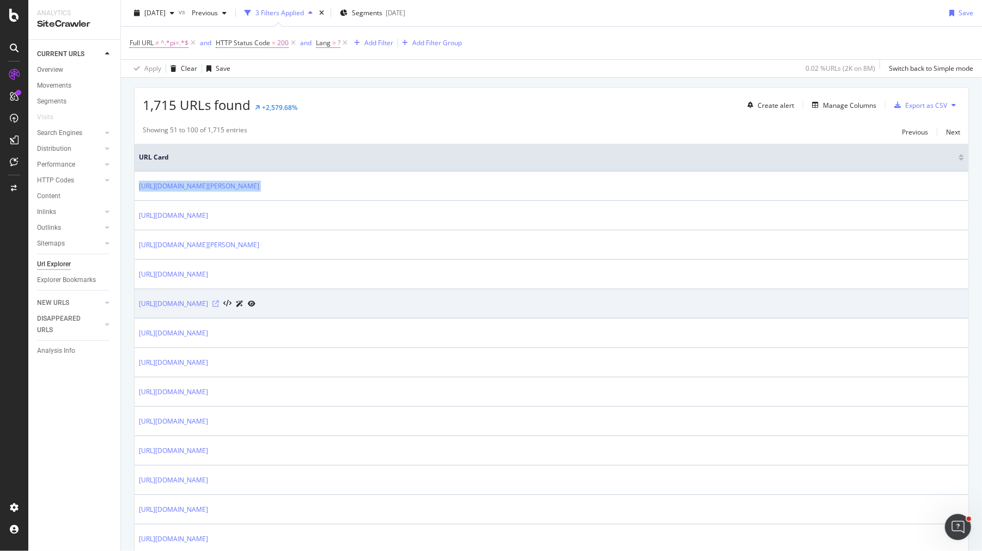
click at [219, 301] on icon at bounding box center [215, 304] width 7 height 7
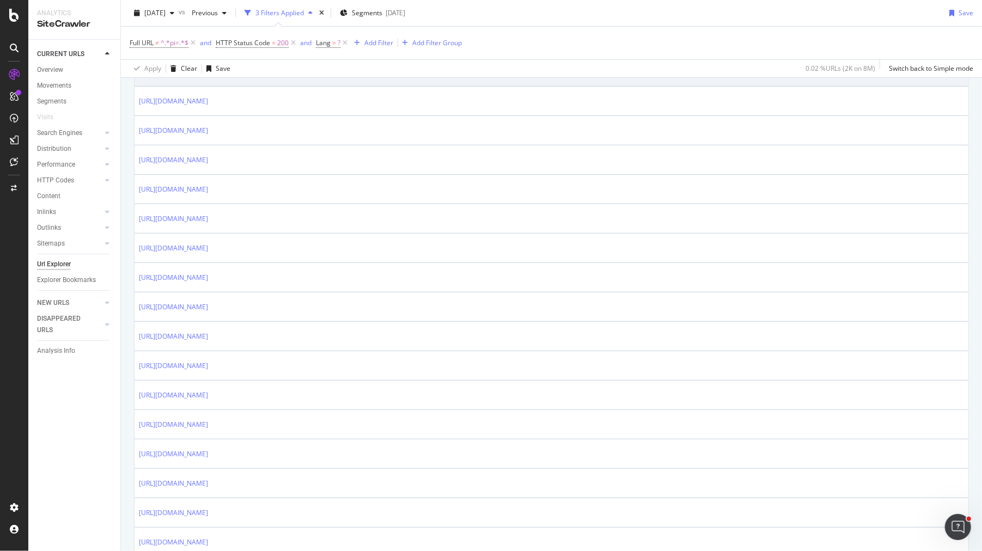
scroll to position [531, 0]
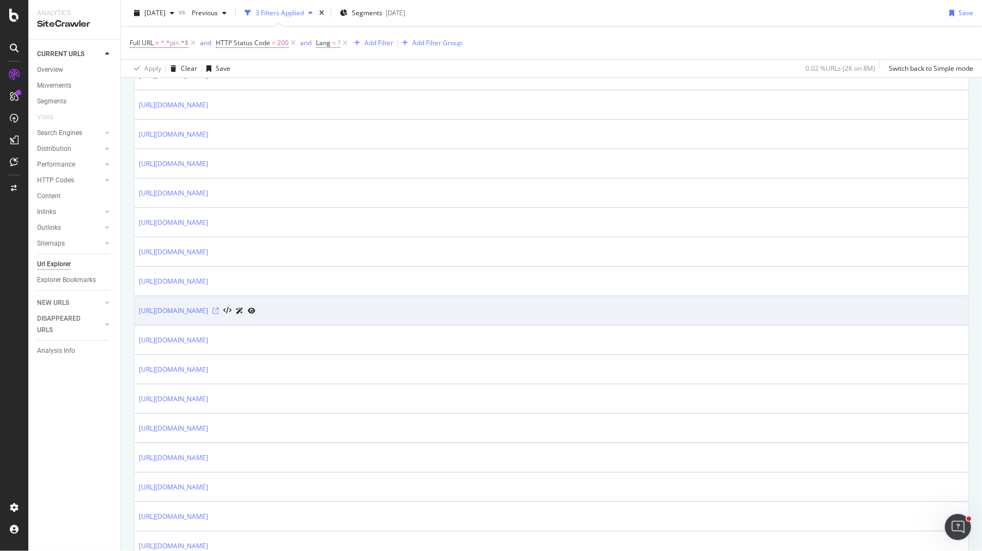
click at [219, 308] on icon at bounding box center [215, 311] width 7 height 7
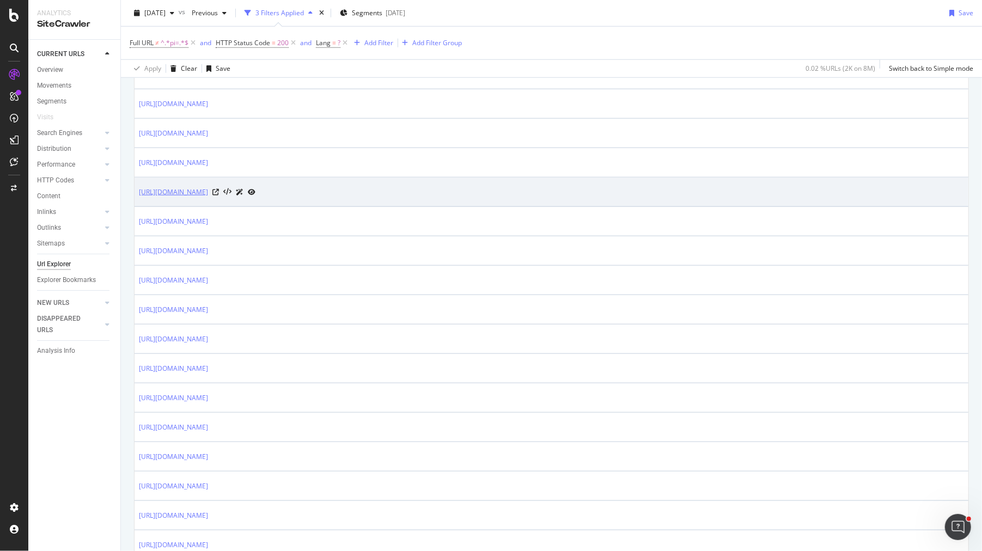
scroll to position [972, 0]
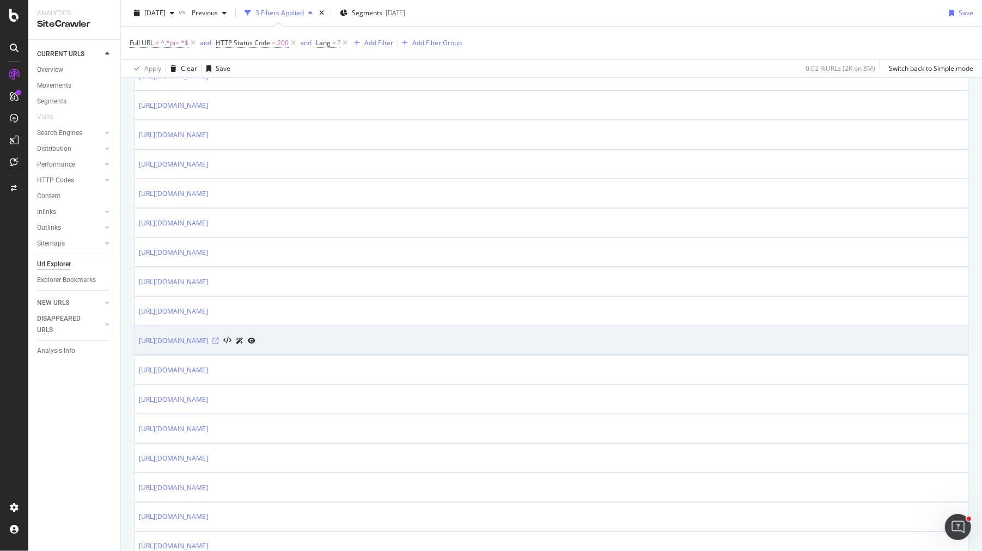
click at [219, 338] on icon at bounding box center [215, 341] width 7 height 7
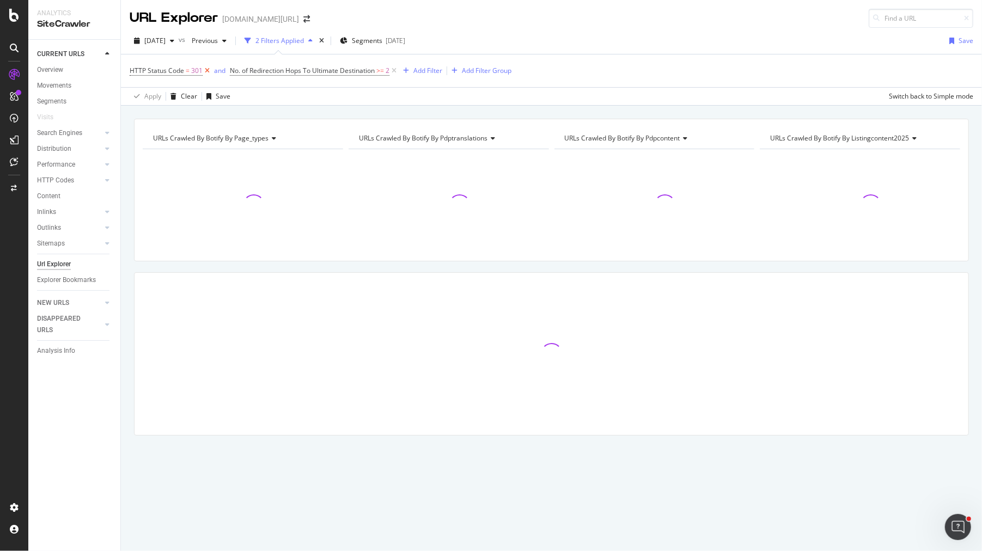
click at [208, 69] on icon at bounding box center [207, 70] width 9 height 11
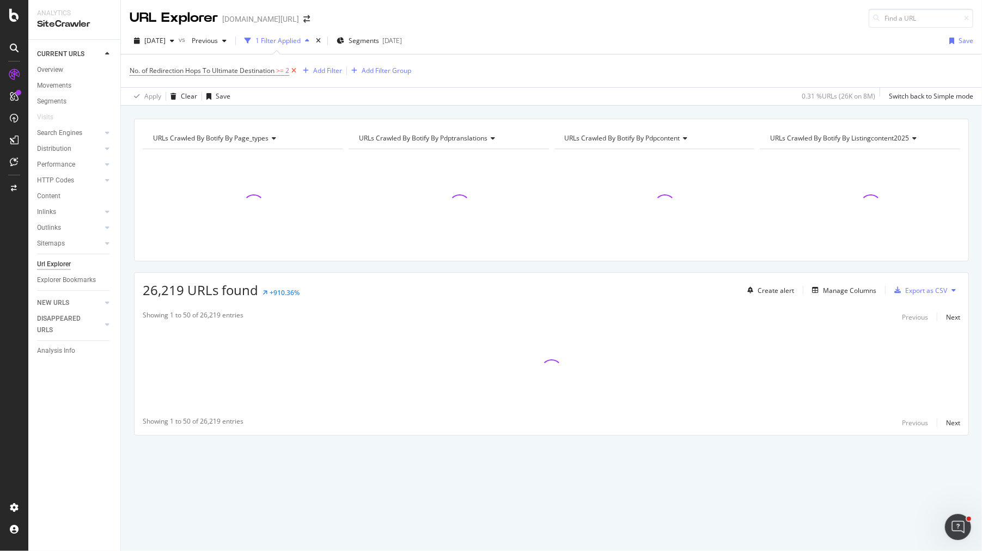
click at [294, 68] on icon at bounding box center [293, 70] width 9 height 11
click at [61, 72] on div "Overview" at bounding box center [50, 69] width 26 height 11
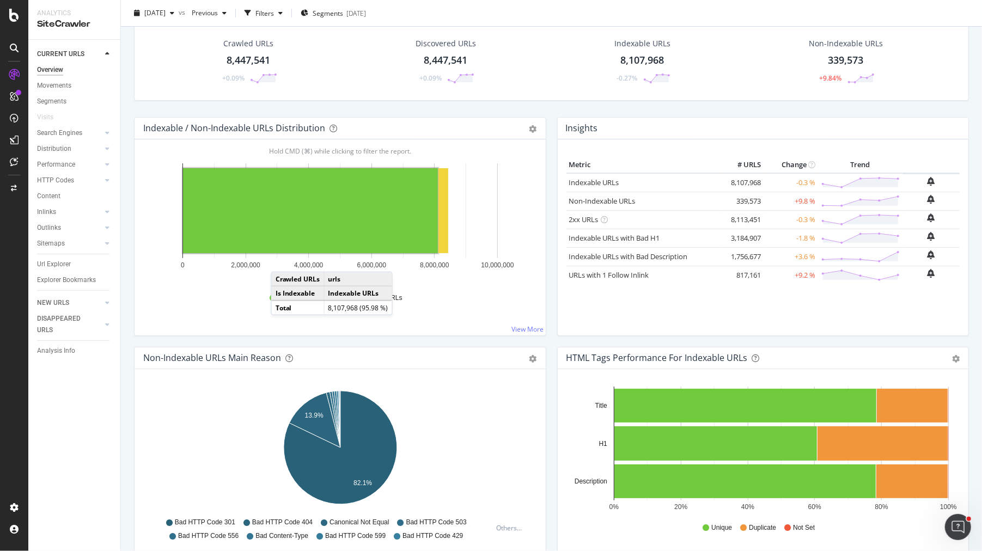
scroll to position [64, 0]
